Goal: Check status: Check status

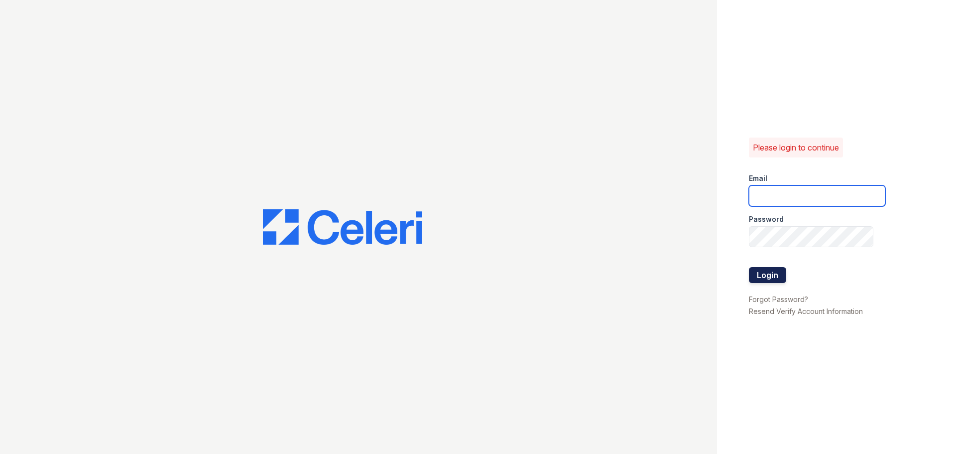
type input "[EMAIL_ADDRESS][DOMAIN_NAME]"
click at [761, 270] on button "Login" at bounding box center [767, 275] width 37 height 16
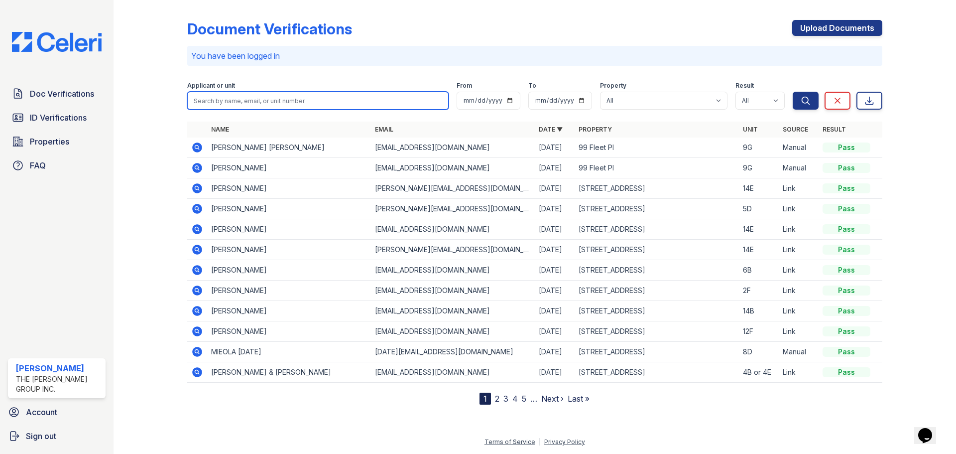
click at [228, 102] on input "search" at bounding box center [318, 101] width 262 height 18
type input "14e"
click at [793, 92] on button "Search" at bounding box center [806, 101] width 26 height 18
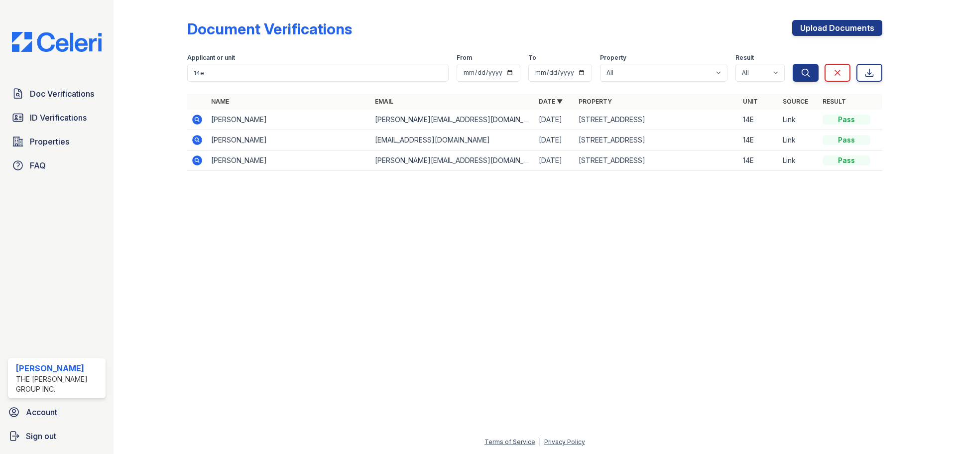
click at [198, 118] on icon at bounding box center [197, 120] width 12 height 12
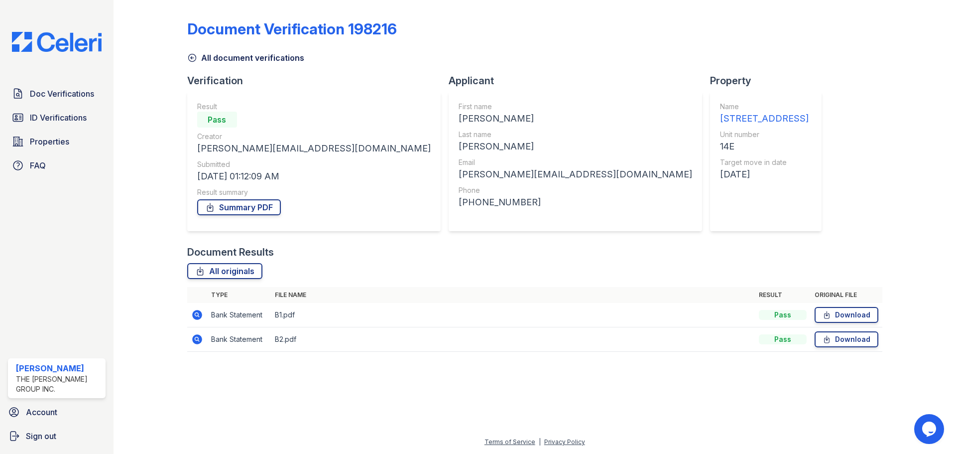
click at [200, 334] on icon at bounding box center [197, 339] width 12 height 12
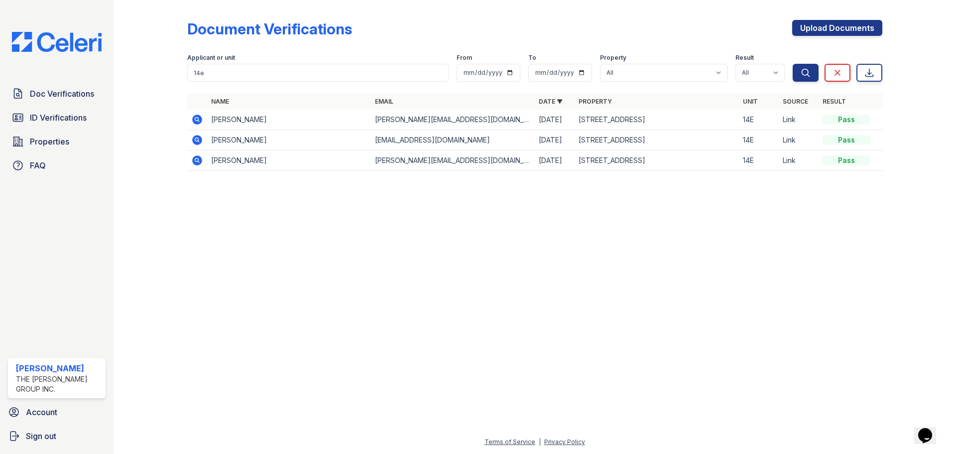
click at [196, 164] on icon at bounding box center [197, 160] width 10 height 10
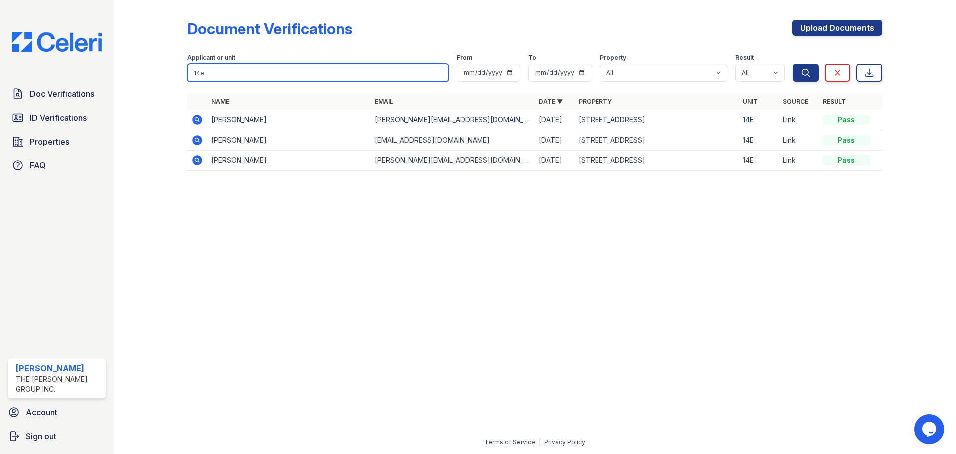
drag, startPoint x: 227, startPoint y: 76, endPoint x: 140, endPoint y: 78, distance: 86.7
click at [140, 78] on div "Document Verifications Upload Documents Filter Applicant or unit 14e From To Pr…" at bounding box center [535, 98] width 811 height 197
type input "jullia"
click at [793, 64] on button "Search" at bounding box center [806, 73] width 26 height 18
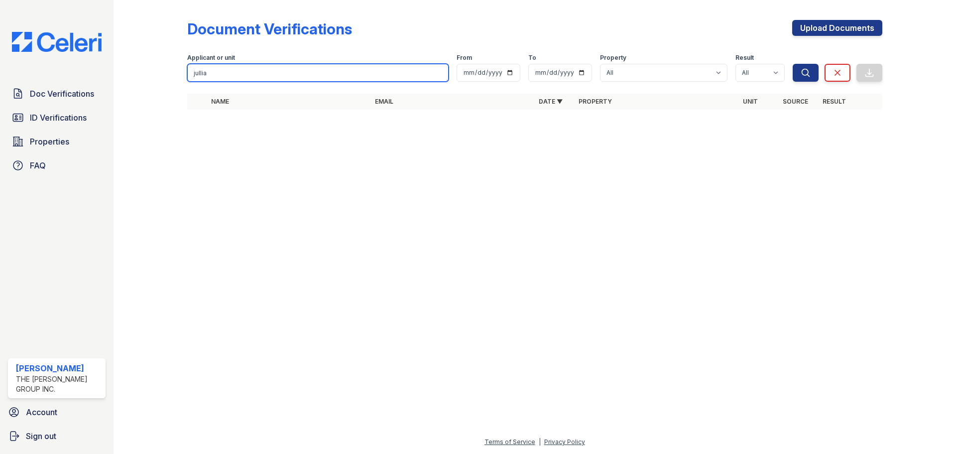
click at [223, 78] on input "jullia" at bounding box center [318, 73] width 262 height 18
type input "julian"
click at [793, 64] on button "Search" at bounding box center [806, 73] width 26 height 18
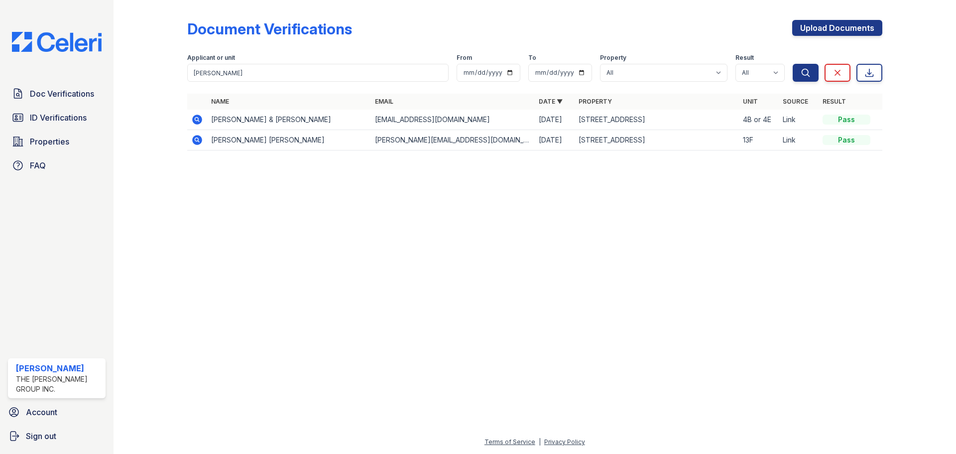
click at [197, 119] on icon at bounding box center [196, 119] width 2 height 2
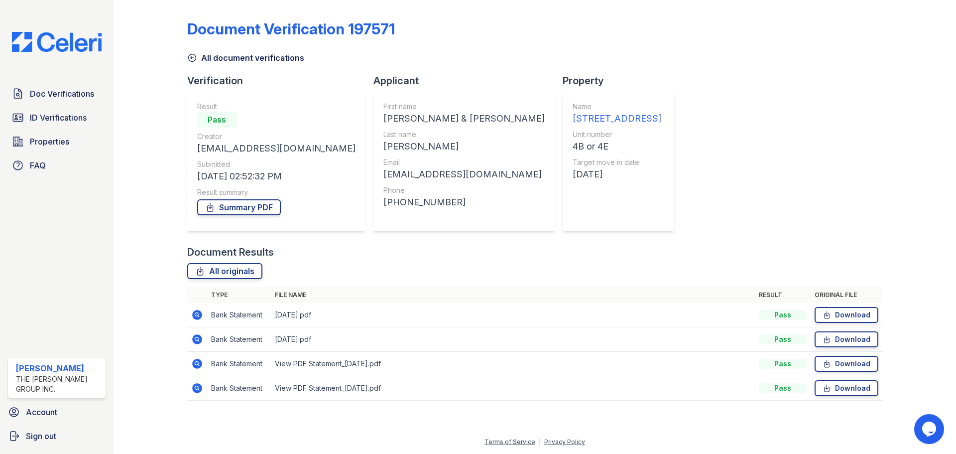
click at [197, 315] on icon at bounding box center [196, 314] width 2 height 2
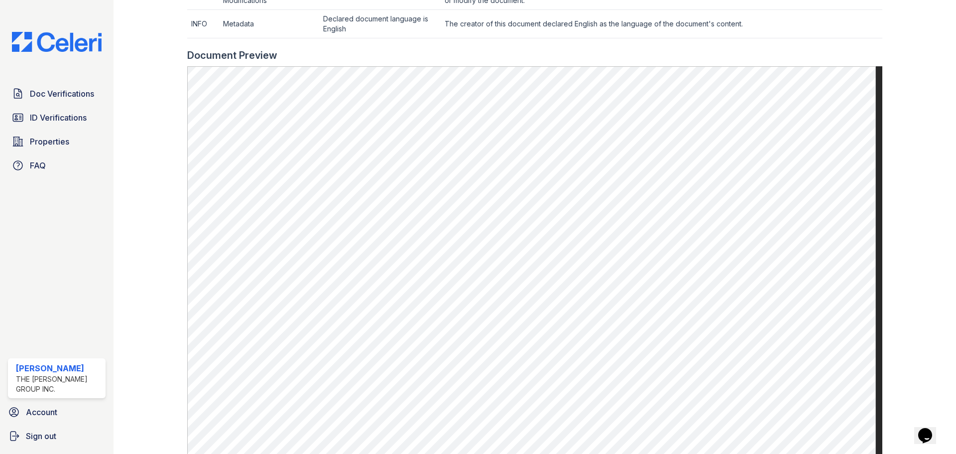
scroll to position [393, 0]
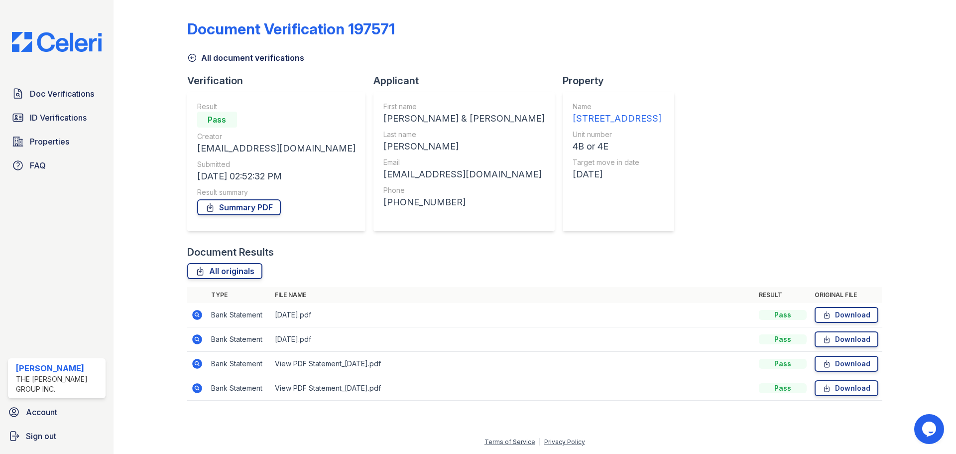
click at [206, 382] on td at bounding box center [197, 388] width 20 height 24
click at [207, 386] on td "Bank Statement" at bounding box center [239, 388] width 64 height 24
click at [204, 389] on td at bounding box center [197, 388] width 20 height 24
click at [193, 389] on icon at bounding box center [197, 388] width 10 height 10
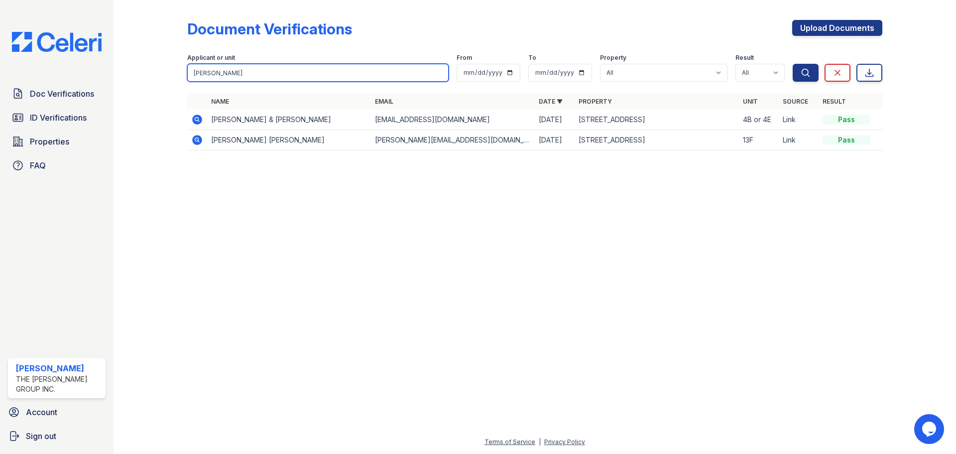
drag, startPoint x: 213, startPoint y: 70, endPoint x: 147, endPoint y: 68, distance: 65.8
click at [147, 68] on div "Document Verifications Upload Documents Filter Applicant or unit julian From To…" at bounding box center [535, 88] width 811 height 176
type input "perez"
click at [793, 64] on button "Search" at bounding box center [806, 73] width 26 height 18
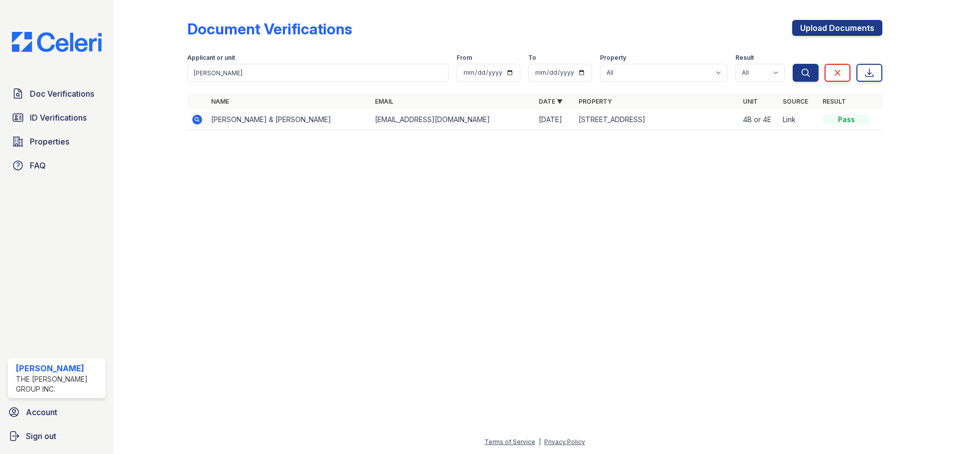
click at [204, 124] on td at bounding box center [197, 120] width 20 height 20
click at [202, 122] on icon at bounding box center [197, 120] width 12 height 12
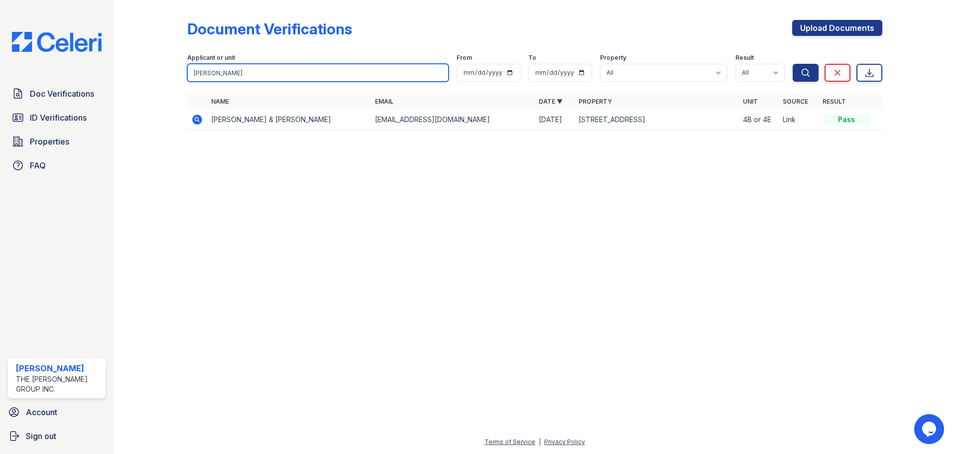
drag, startPoint x: 163, startPoint y: 70, endPoint x: 148, endPoint y: 70, distance: 15.4
click at [148, 70] on div "Document Verifications Upload Documents Filter Applicant or unit perez From To …" at bounding box center [535, 78] width 811 height 156
type input "5d"
click at [793, 64] on button "Search" at bounding box center [806, 73] width 26 height 18
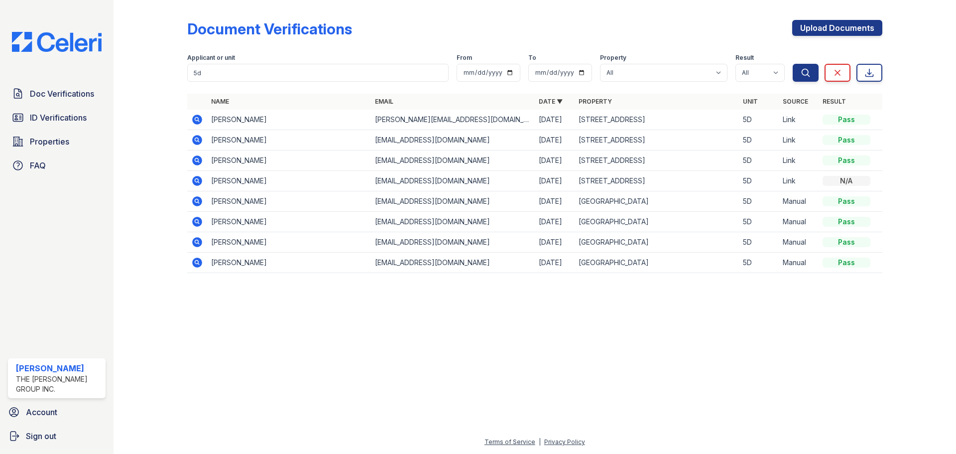
click at [199, 120] on icon at bounding box center [197, 120] width 10 height 10
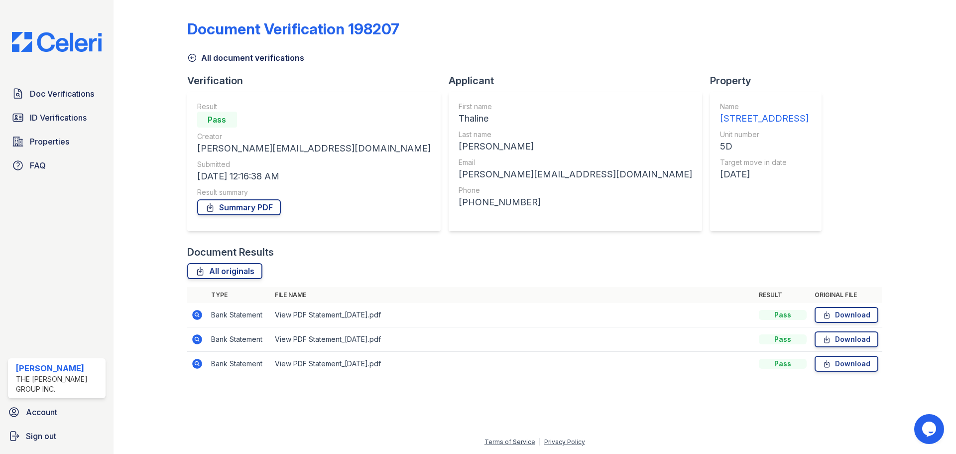
click at [200, 365] on icon at bounding box center [197, 364] width 10 height 10
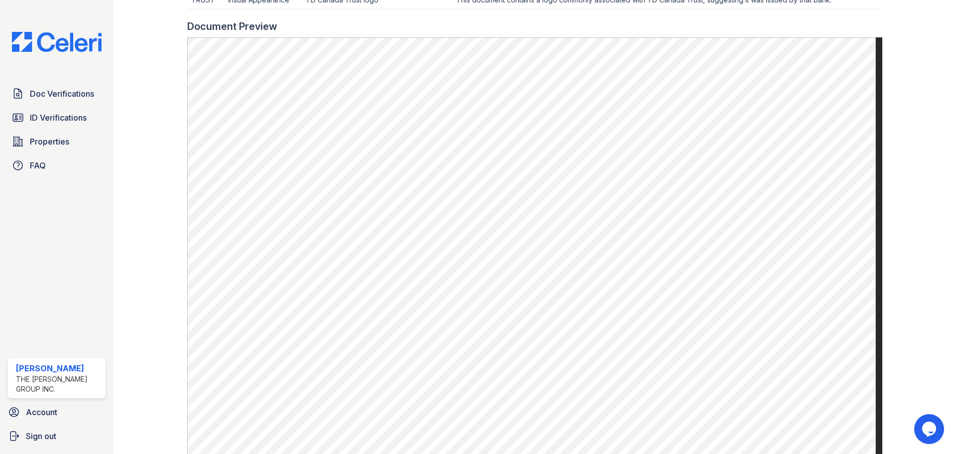
scroll to position [441, 0]
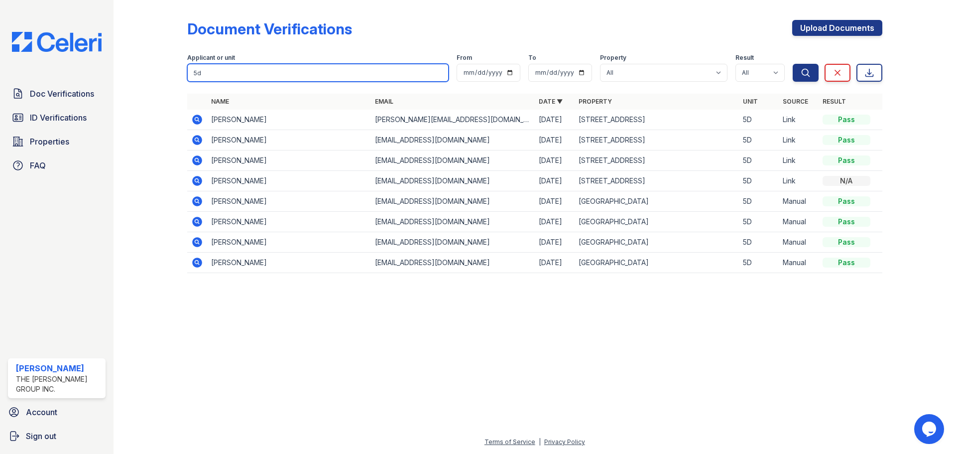
drag, startPoint x: 249, startPoint y: 74, endPoint x: 137, endPoint y: 74, distance: 111.6
click at [137, 74] on div "Document Verifications Upload Documents Filter Applicant or unit 5d From To Pro…" at bounding box center [535, 149] width 811 height 299
type input "14e"
click at [793, 64] on button "Search" at bounding box center [806, 73] width 26 height 18
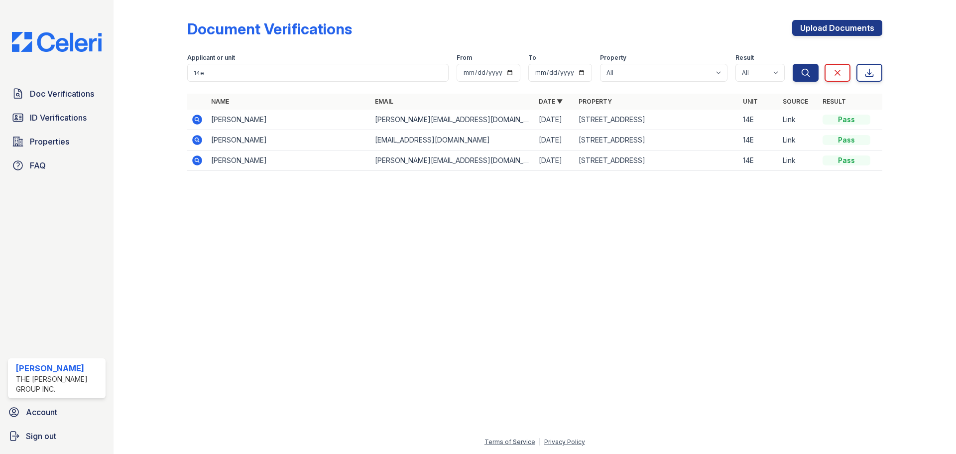
click at [198, 119] on icon at bounding box center [196, 119] width 2 height 2
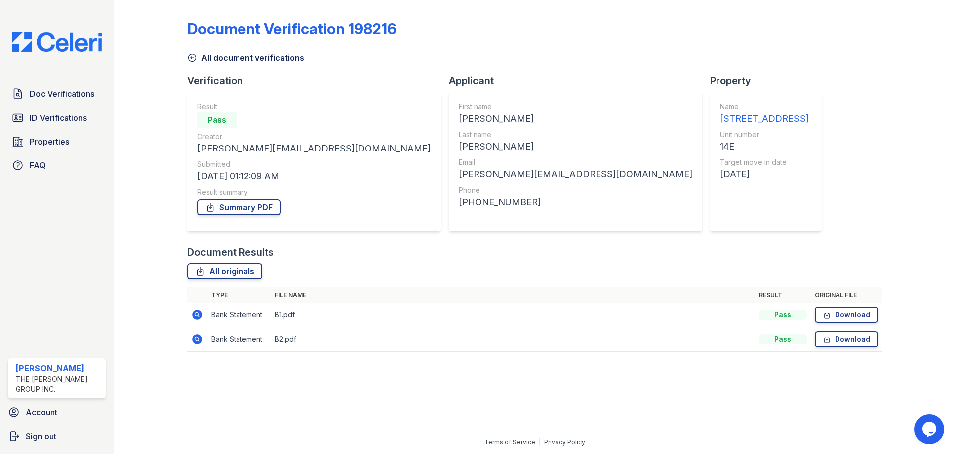
click at [198, 341] on icon at bounding box center [197, 339] width 12 height 12
click at [195, 314] on icon at bounding box center [197, 315] width 12 height 12
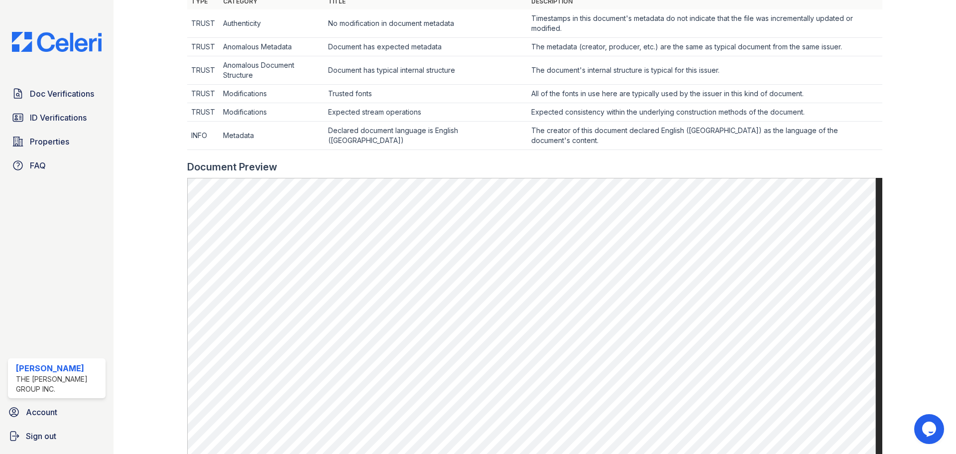
scroll to position [349, 0]
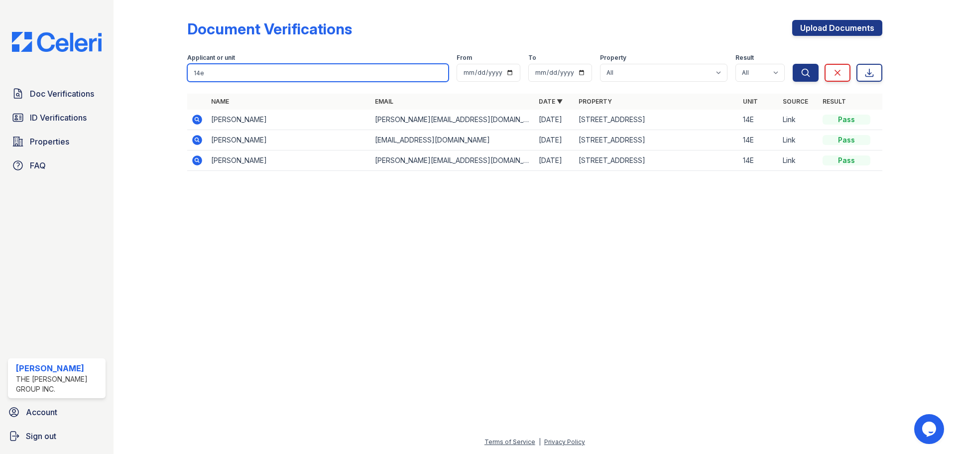
drag, startPoint x: 252, startPoint y: 78, endPoint x: 198, endPoint y: 100, distance: 58.3
click at [193, 89] on div "Document Verifications Upload Documents Filter Applicant or unit 14e From To Pr…" at bounding box center [534, 92] width 695 height 177
click at [189, 140] on td at bounding box center [197, 140] width 20 height 20
click at [199, 161] on icon at bounding box center [197, 160] width 10 height 10
click at [195, 140] on icon at bounding box center [197, 140] width 12 height 12
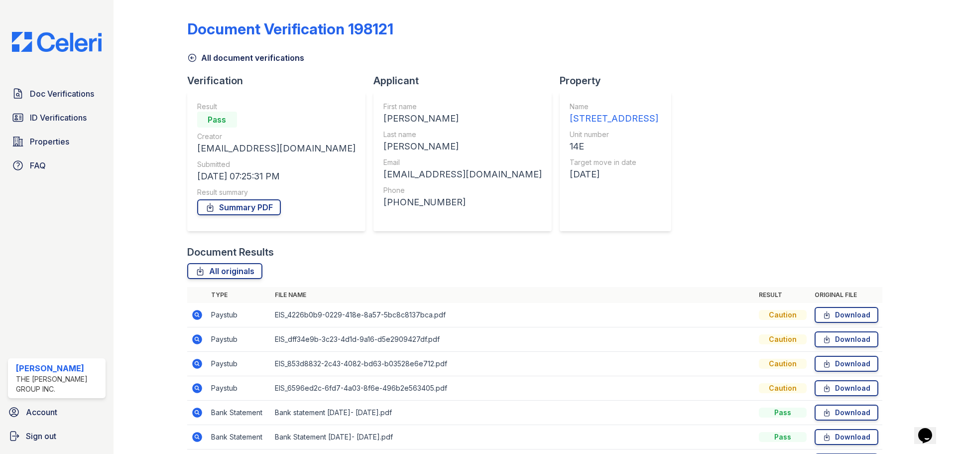
scroll to position [64, 0]
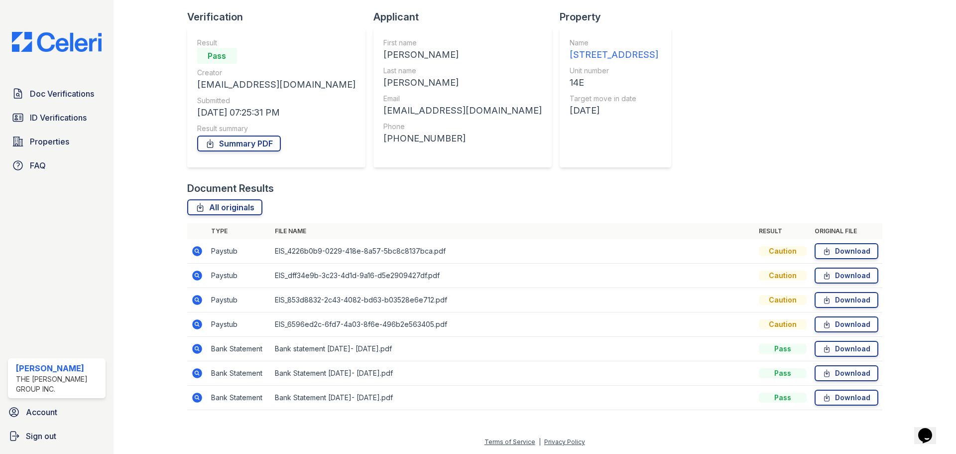
click at [196, 344] on icon at bounding box center [197, 349] width 12 height 12
